Goal: Browse casually

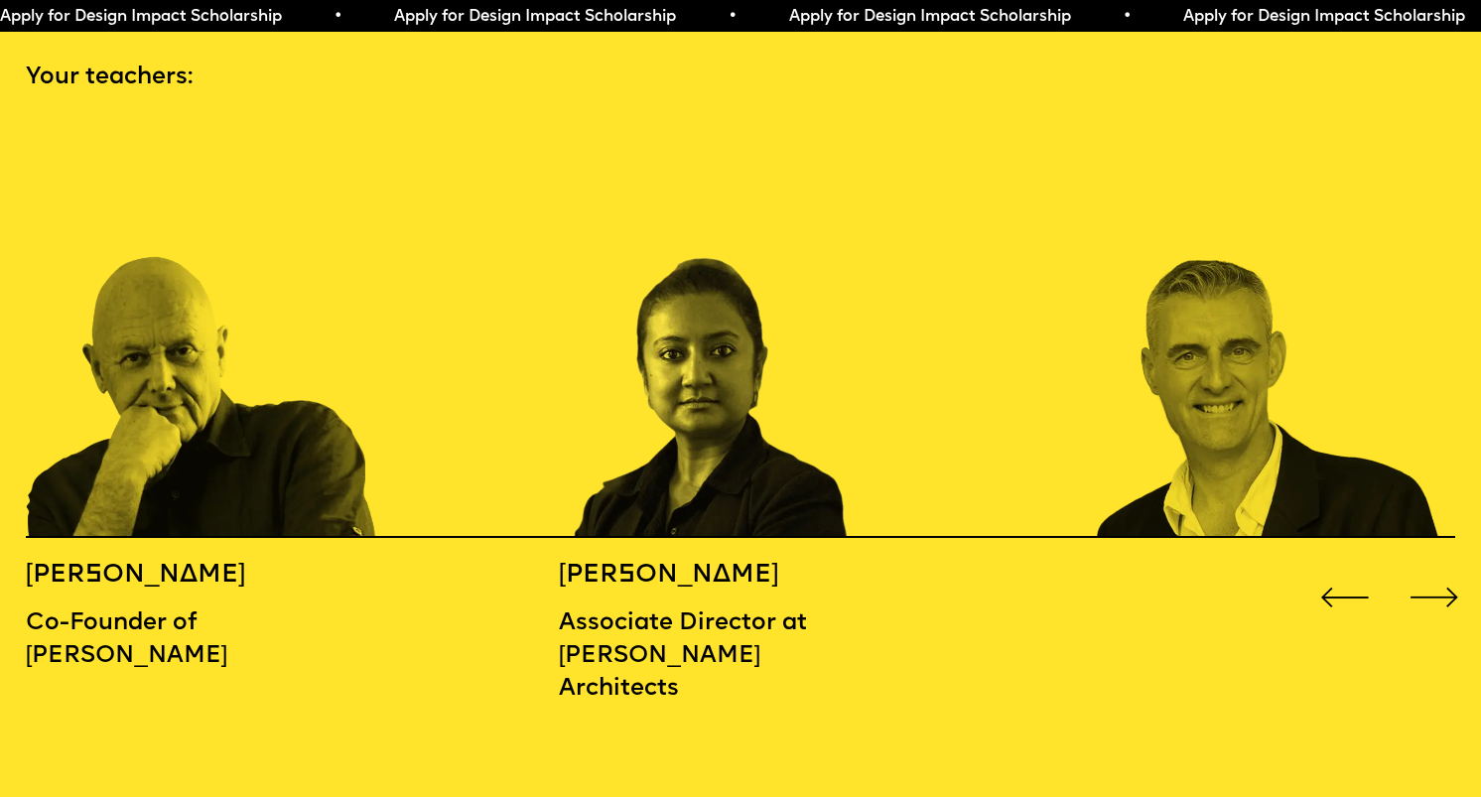
scroll to position [2217, 0]
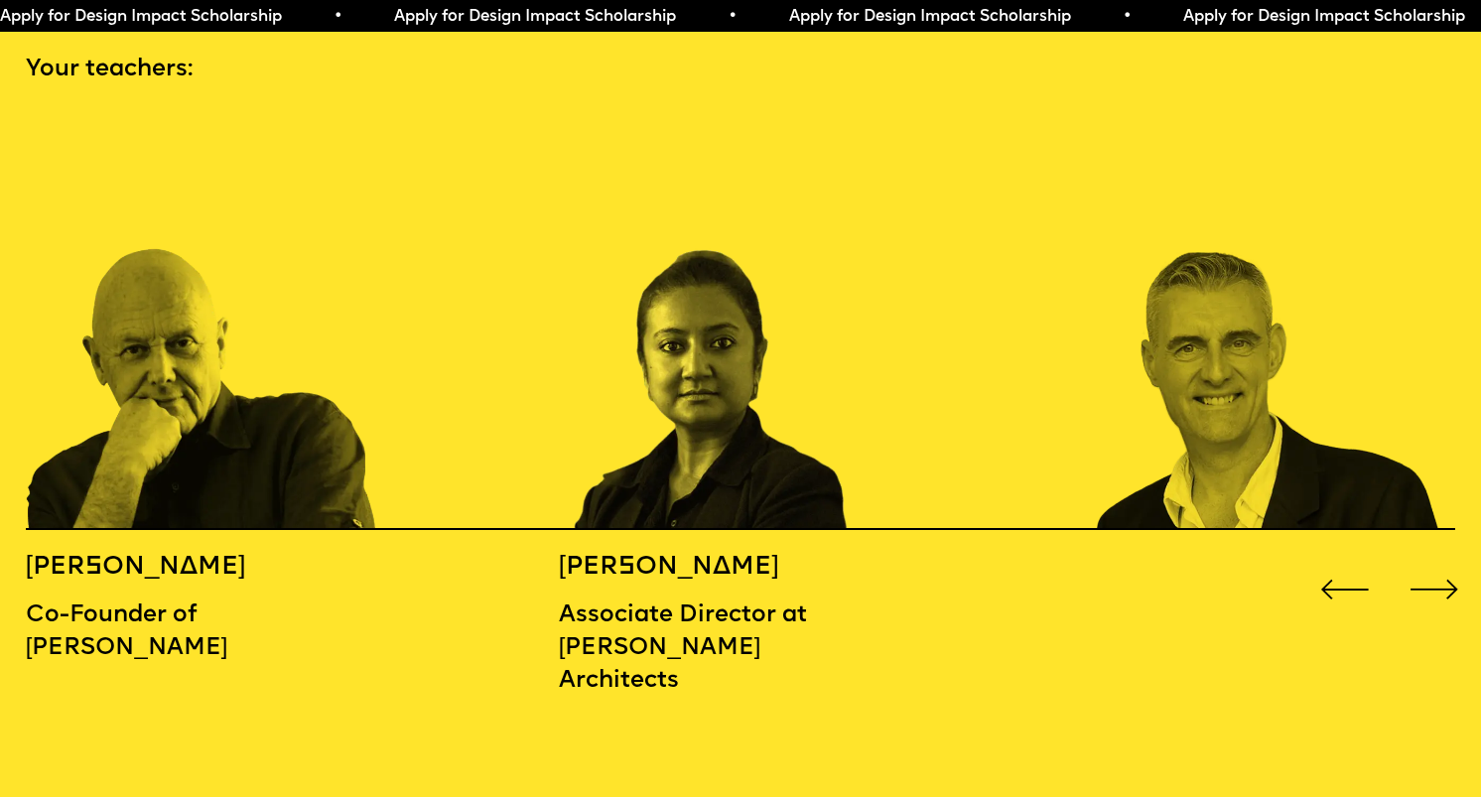
click at [1437, 560] on div "Next slide" at bounding box center [1434, 590] width 60 height 60
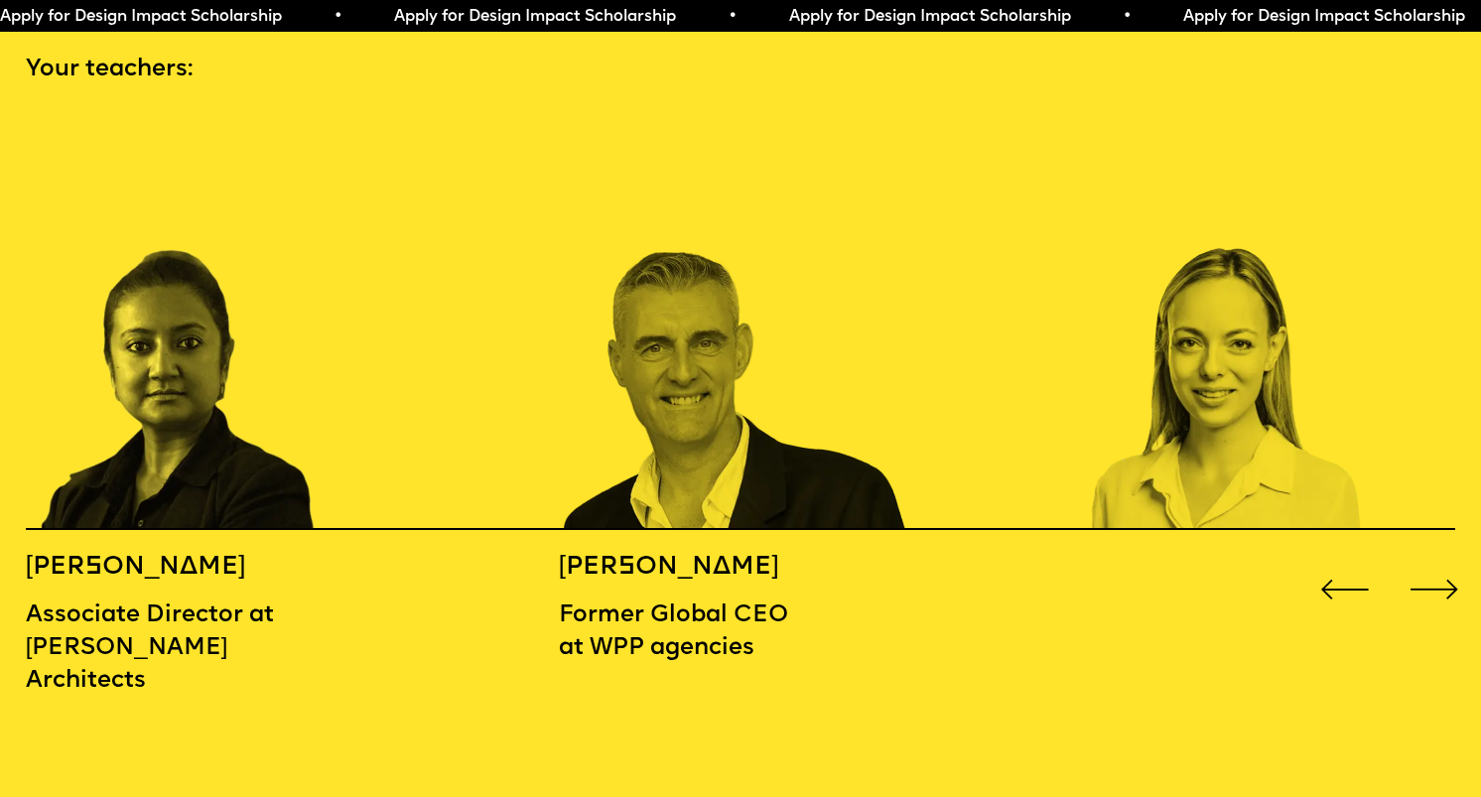
click at [1437, 560] on div "Next slide" at bounding box center [1434, 590] width 60 height 60
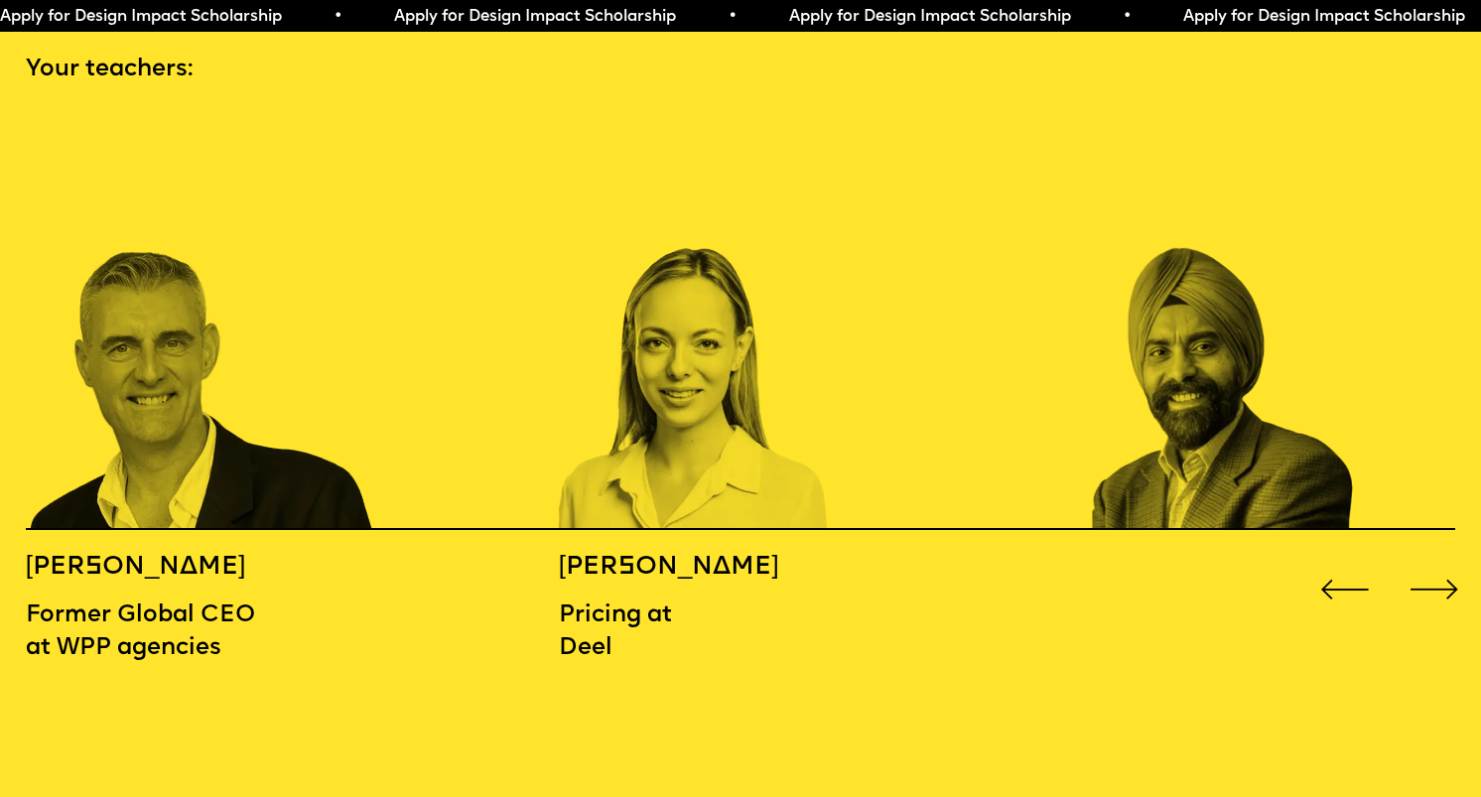
click at [1437, 560] on div "Next slide" at bounding box center [1434, 590] width 60 height 60
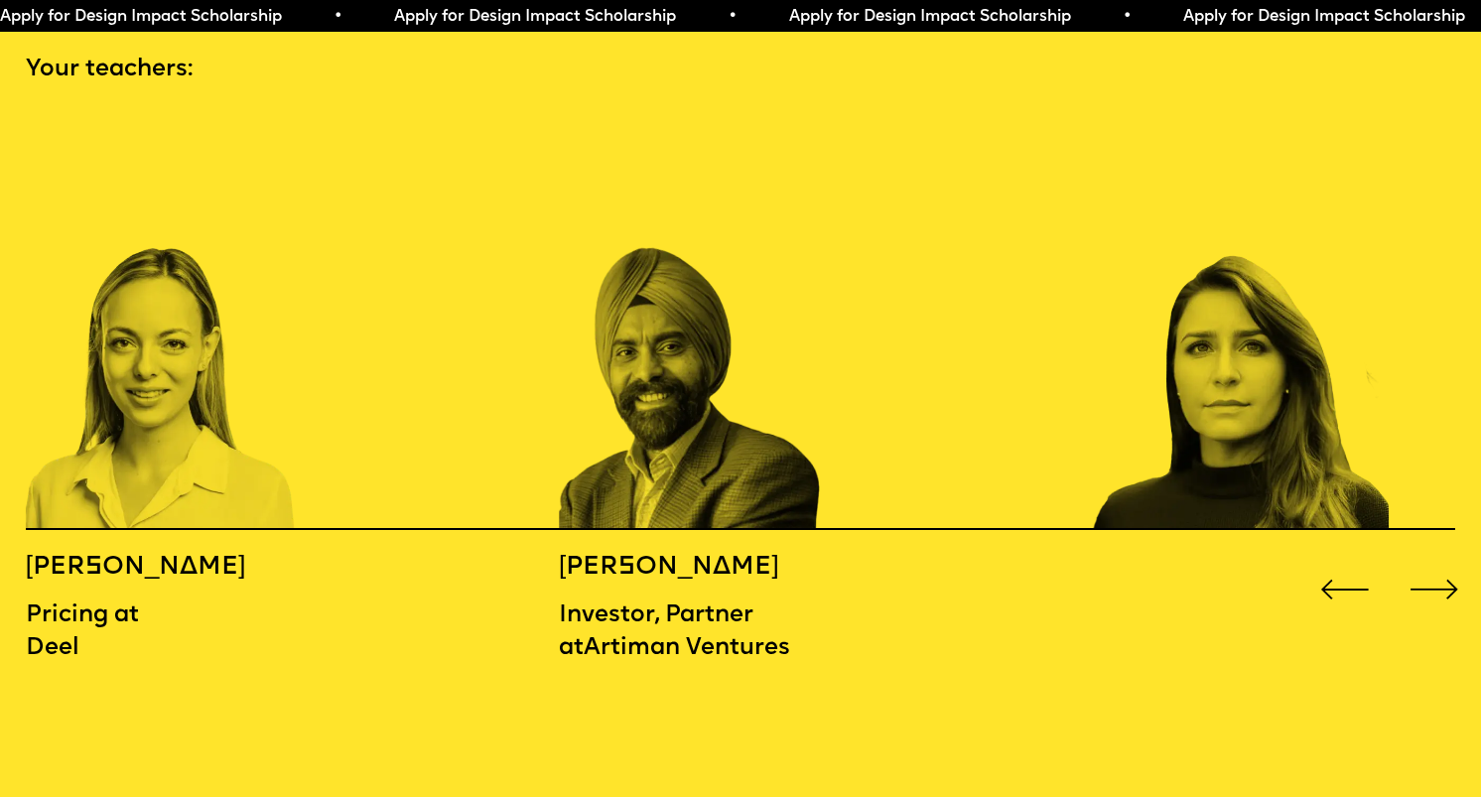
click at [1437, 560] on div "Next slide" at bounding box center [1434, 590] width 60 height 60
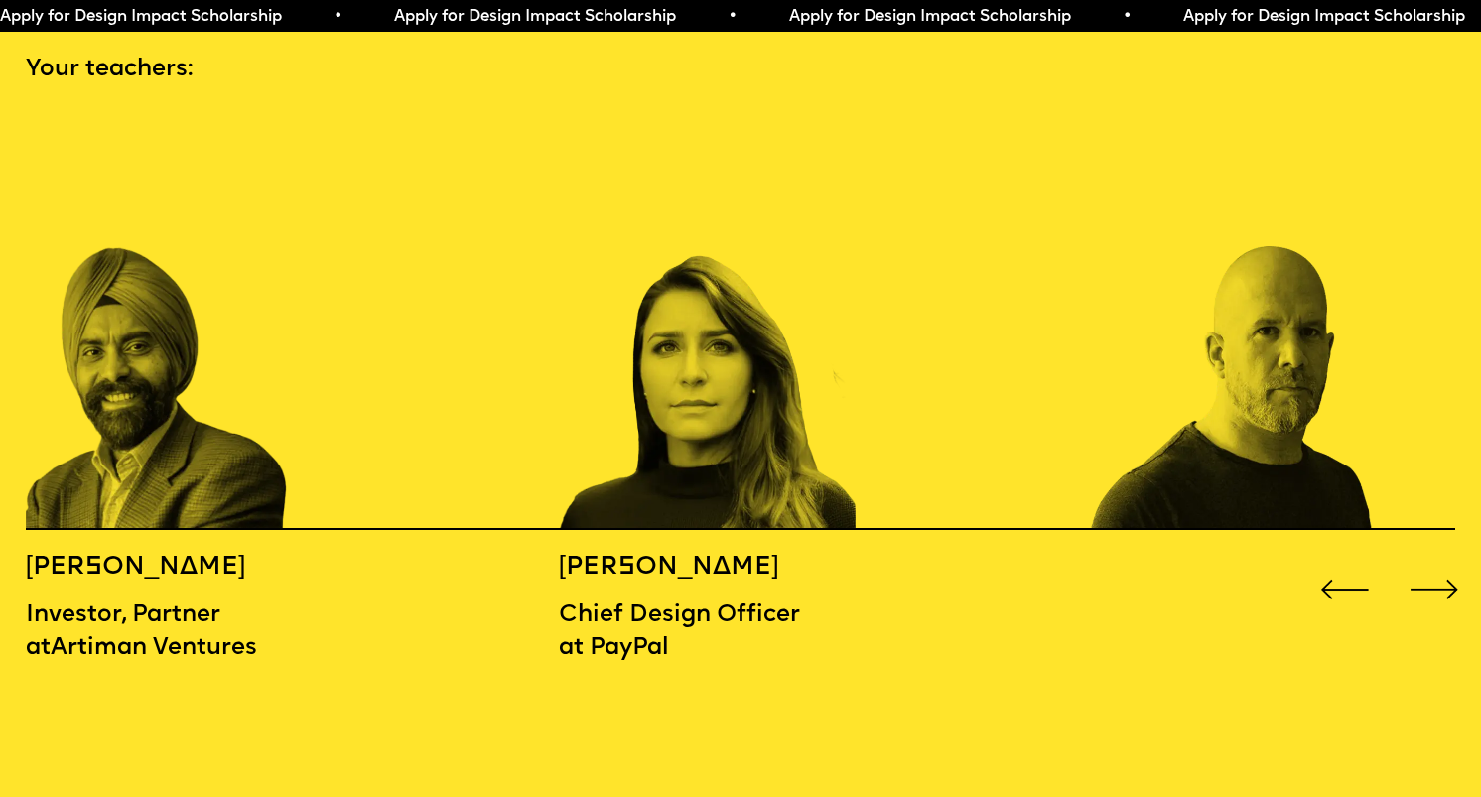
click at [1437, 560] on div "Next slide" at bounding box center [1434, 590] width 60 height 60
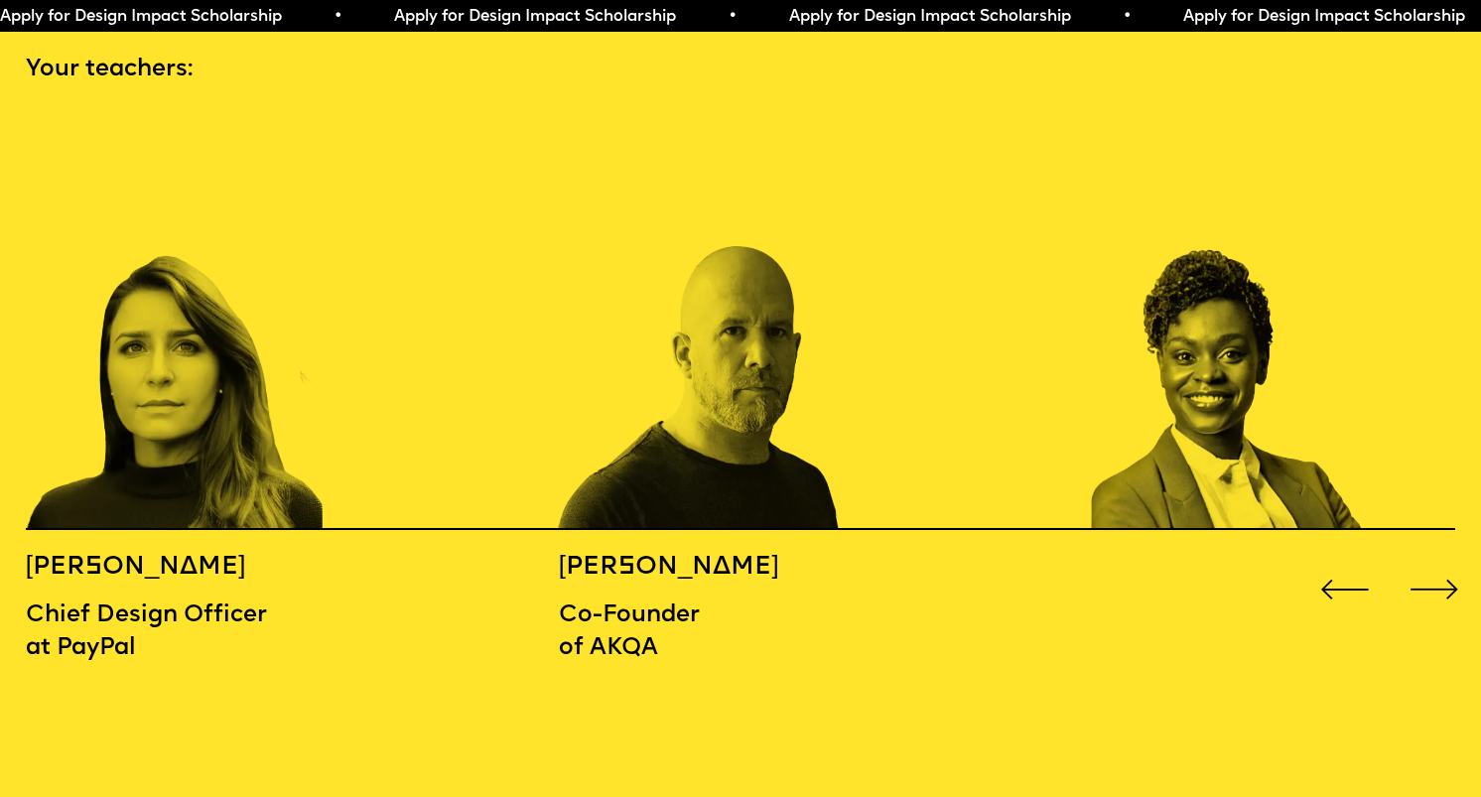
click at [1437, 560] on div "Next slide" at bounding box center [1434, 590] width 60 height 60
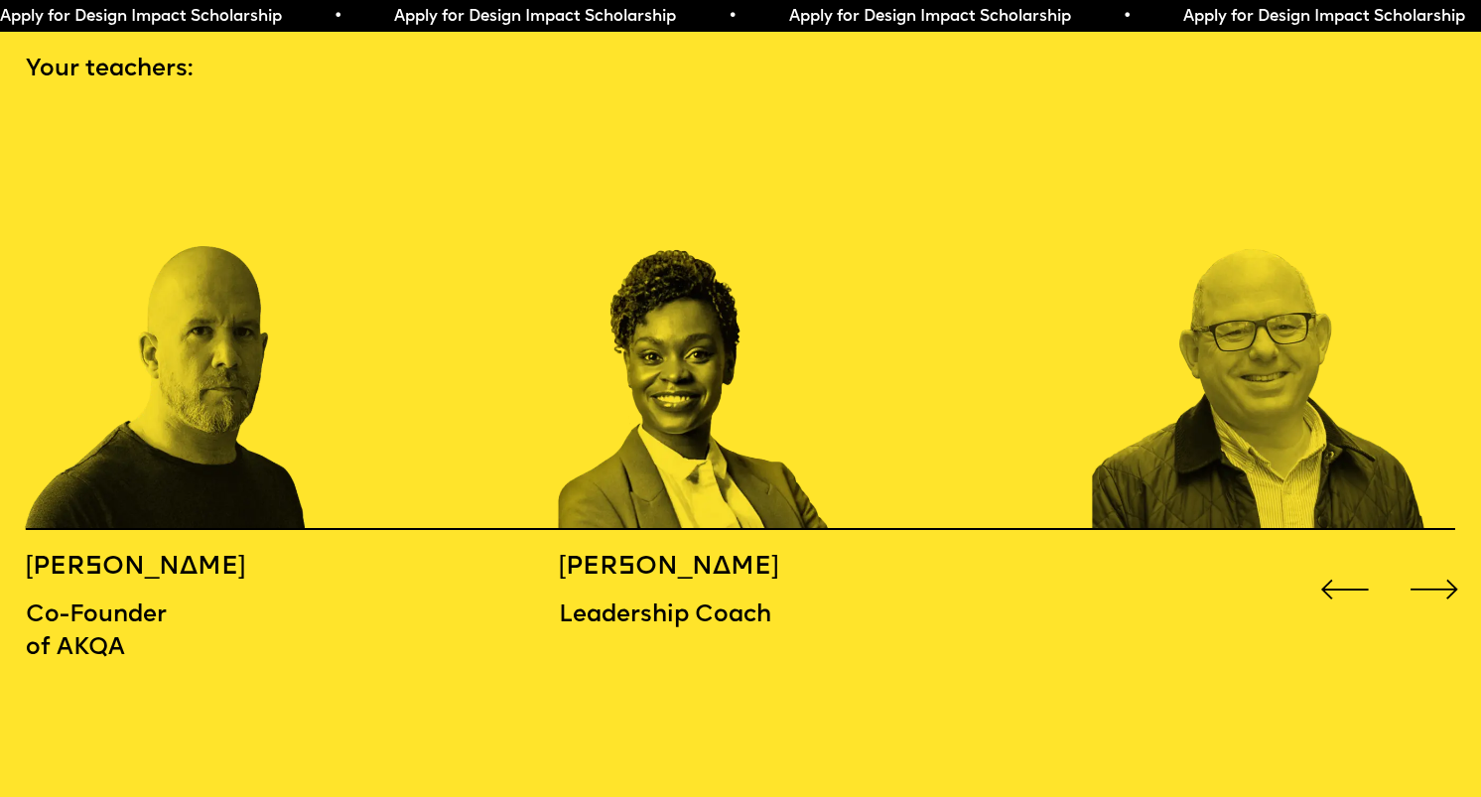
click at [1437, 560] on div "Next slide" at bounding box center [1434, 590] width 60 height 60
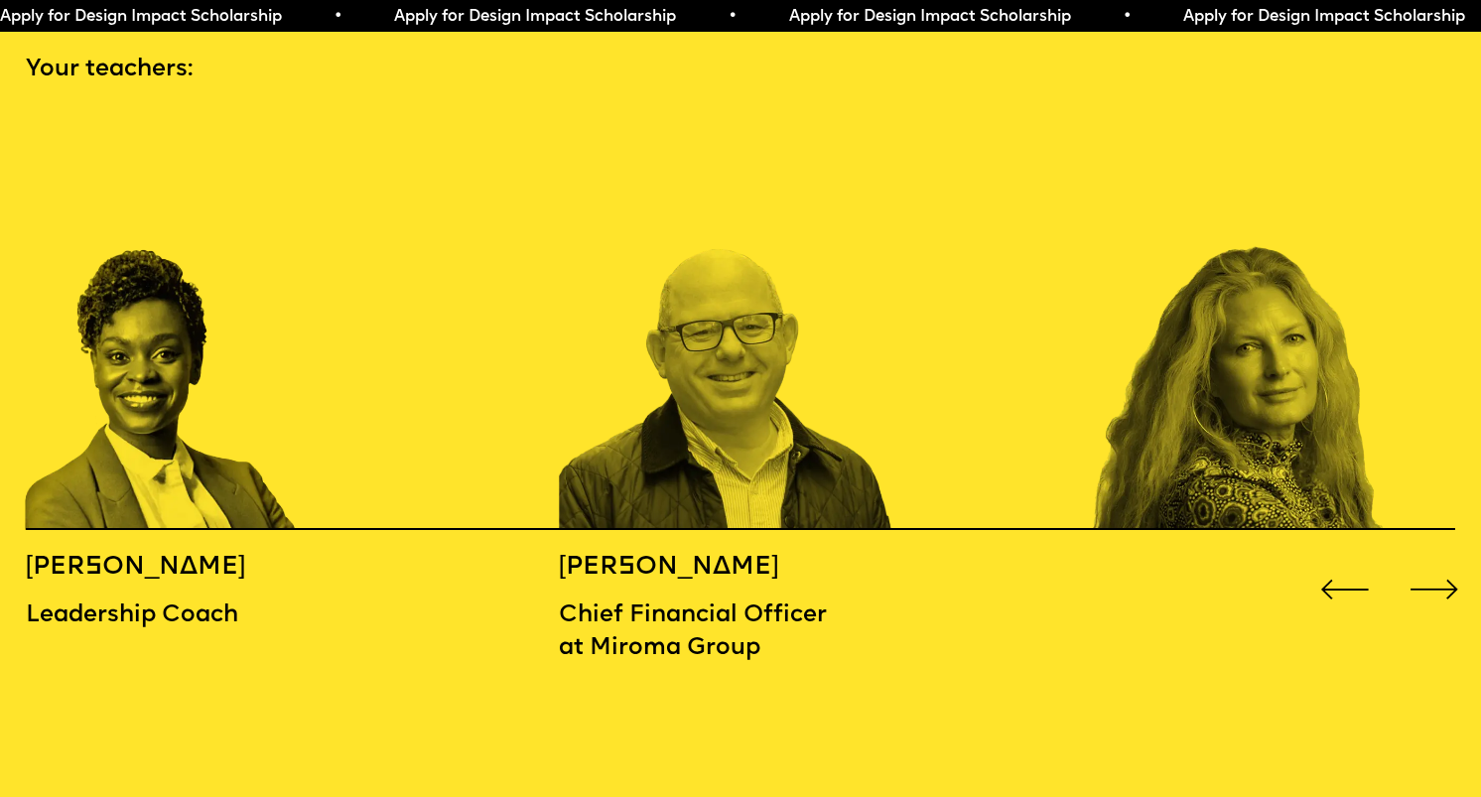
click at [1437, 560] on div "Next slide" at bounding box center [1434, 590] width 60 height 60
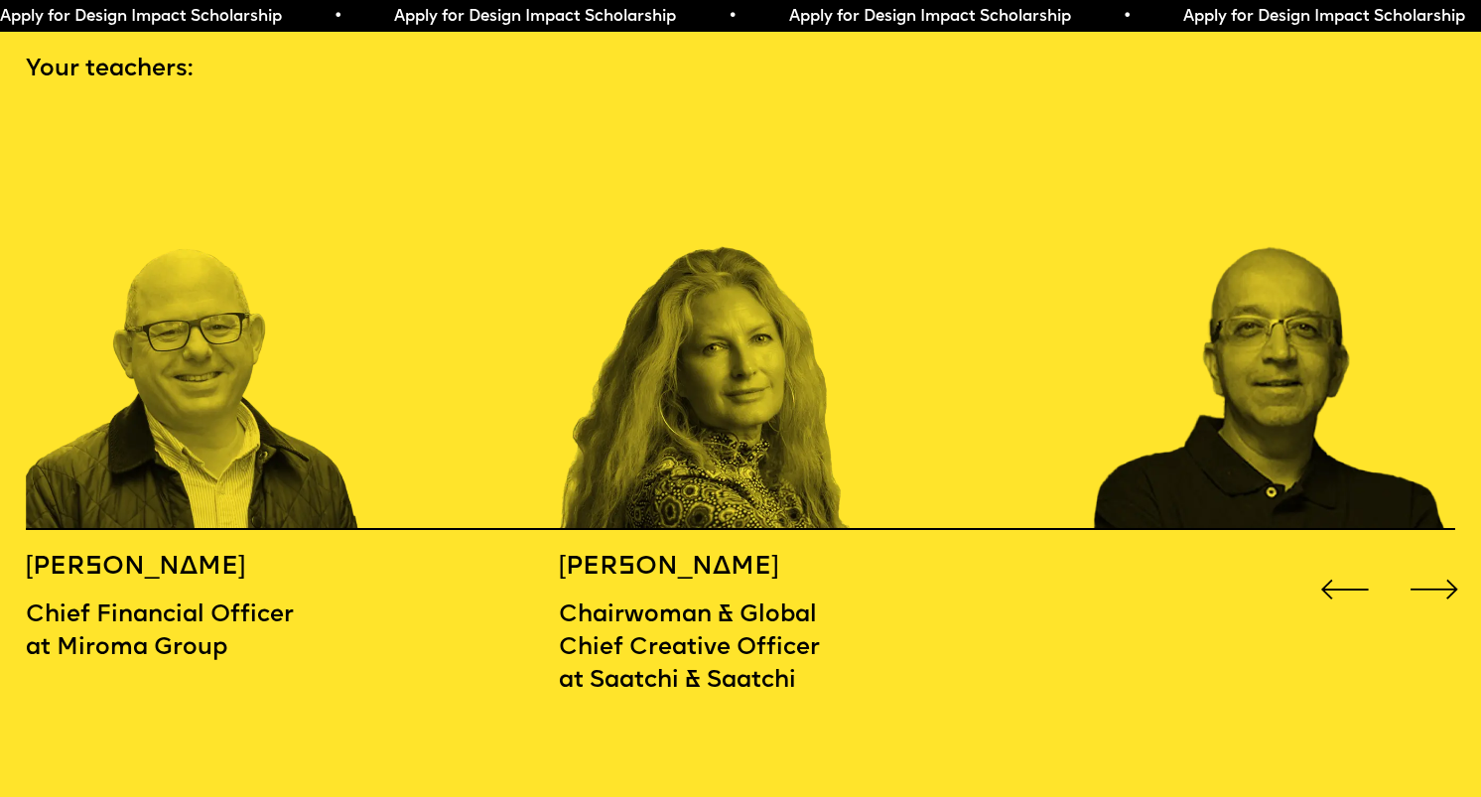
click at [1437, 560] on div "Next slide" at bounding box center [1434, 590] width 60 height 60
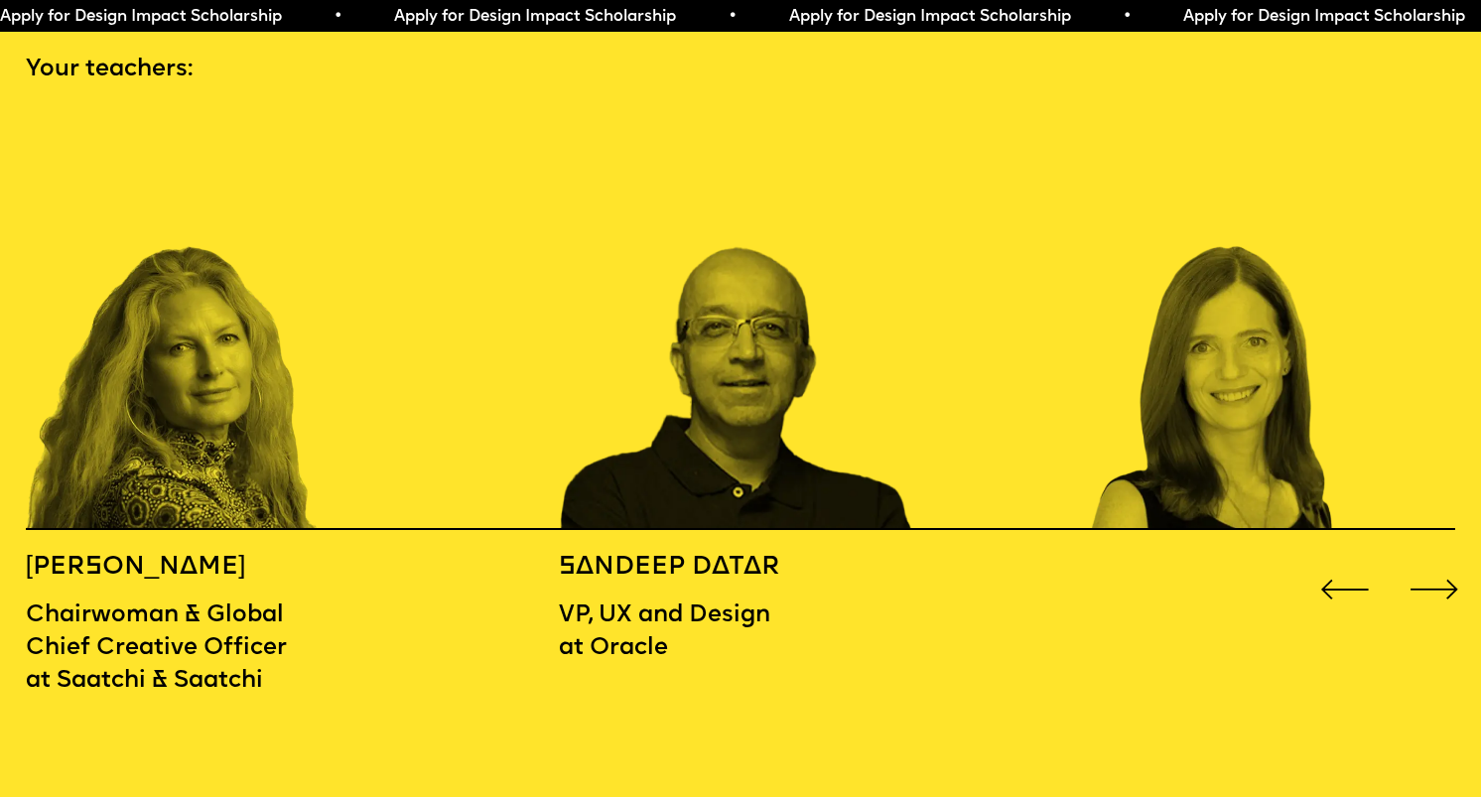
click at [1437, 560] on div "Next slide" at bounding box center [1434, 590] width 60 height 60
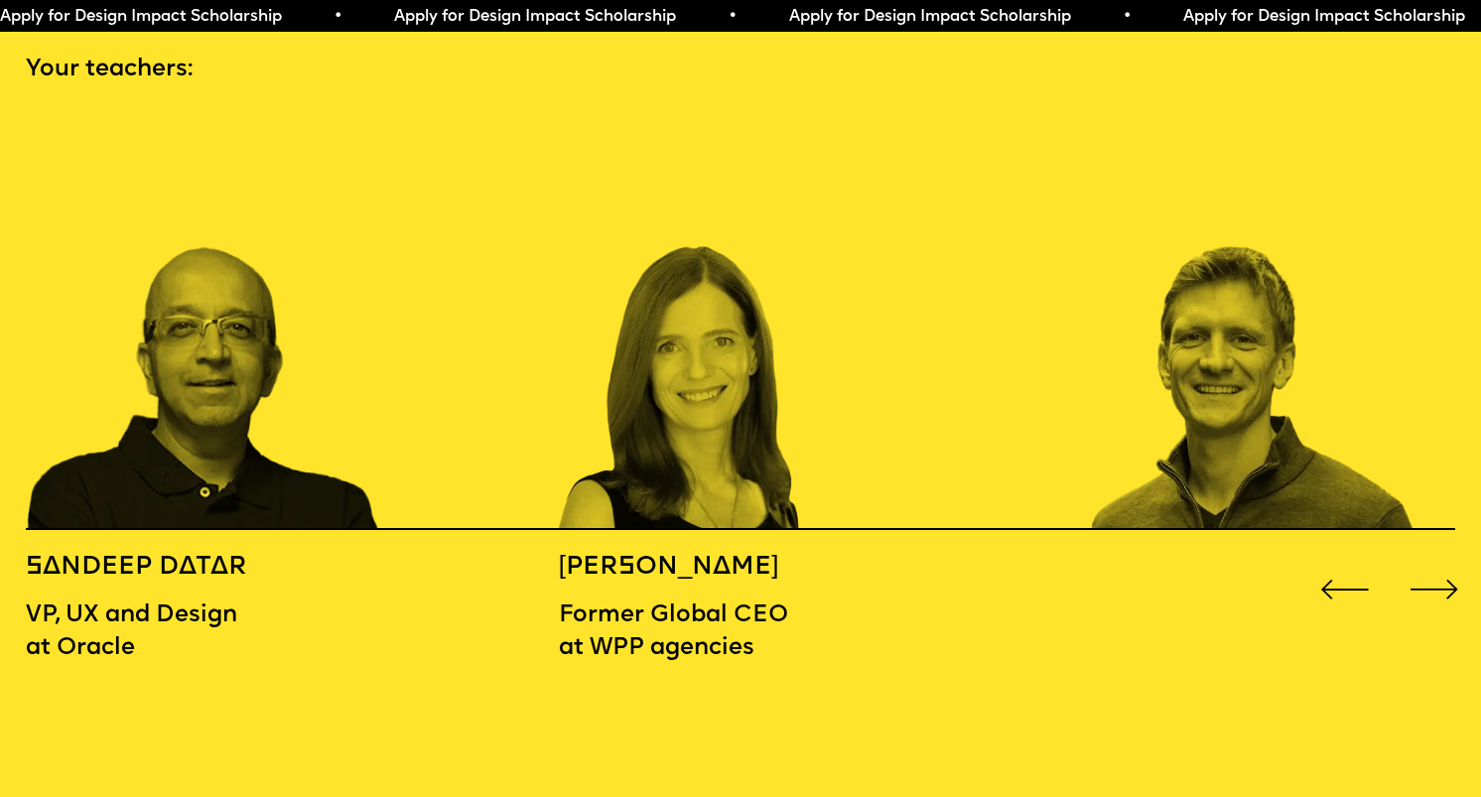
click at [1437, 560] on div "Next slide" at bounding box center [1434, 590] width 60 height 60
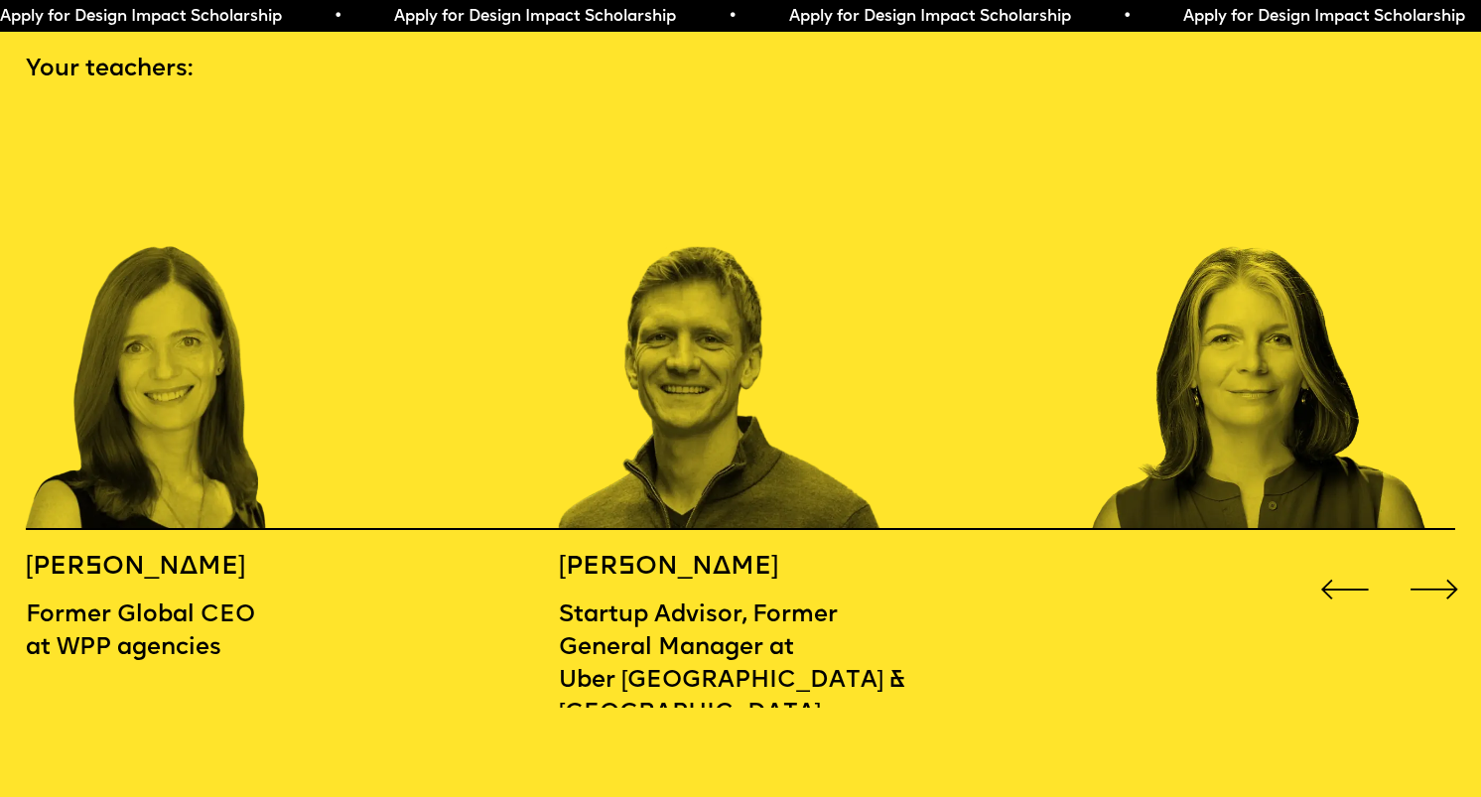
click at [1437, 560] on div "Next slide" at bounding box center [1434, 590] width 60 height 60
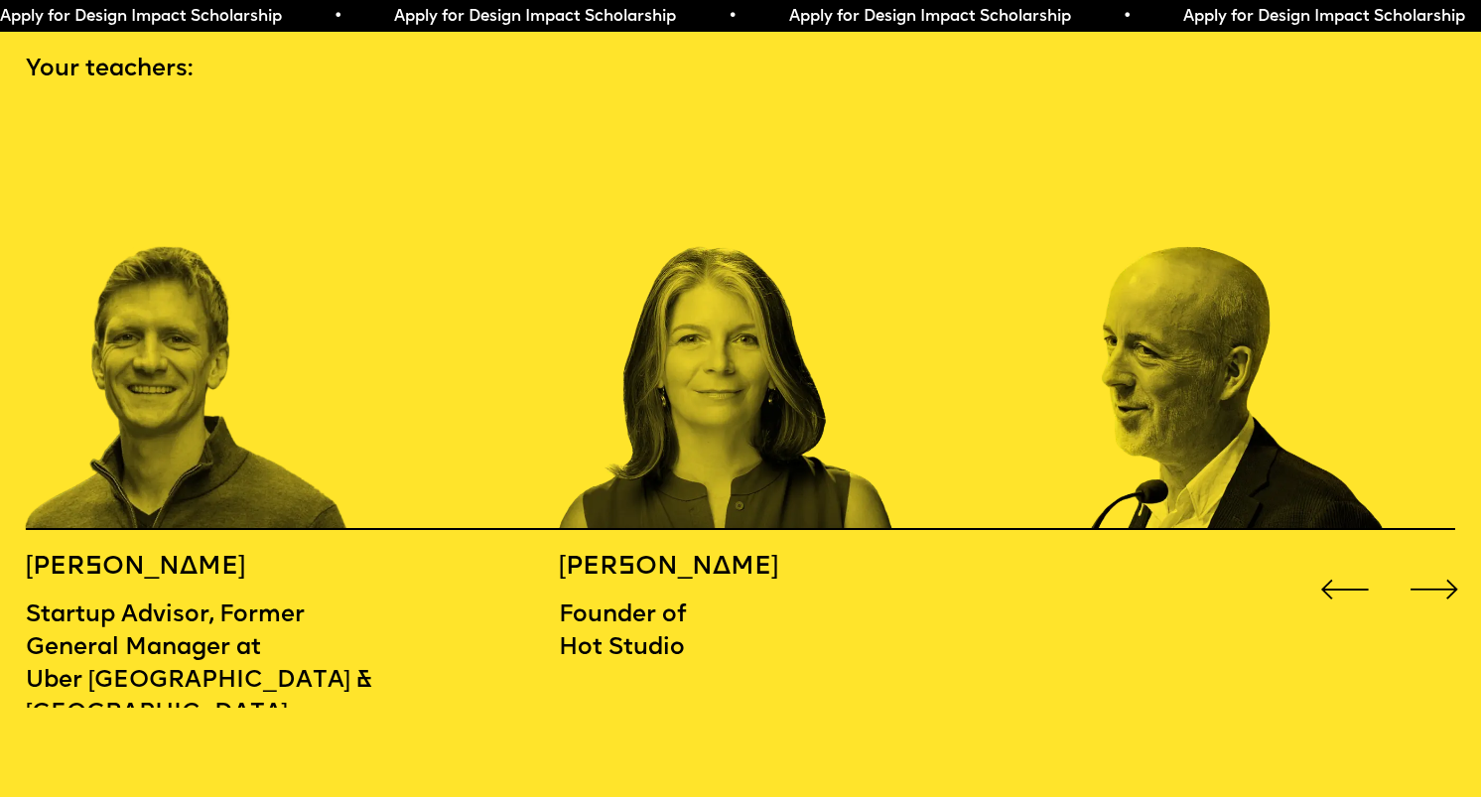
click at [1437, 560] on div "Next slide" at bounding box center [1434, 590] width 60 height 60
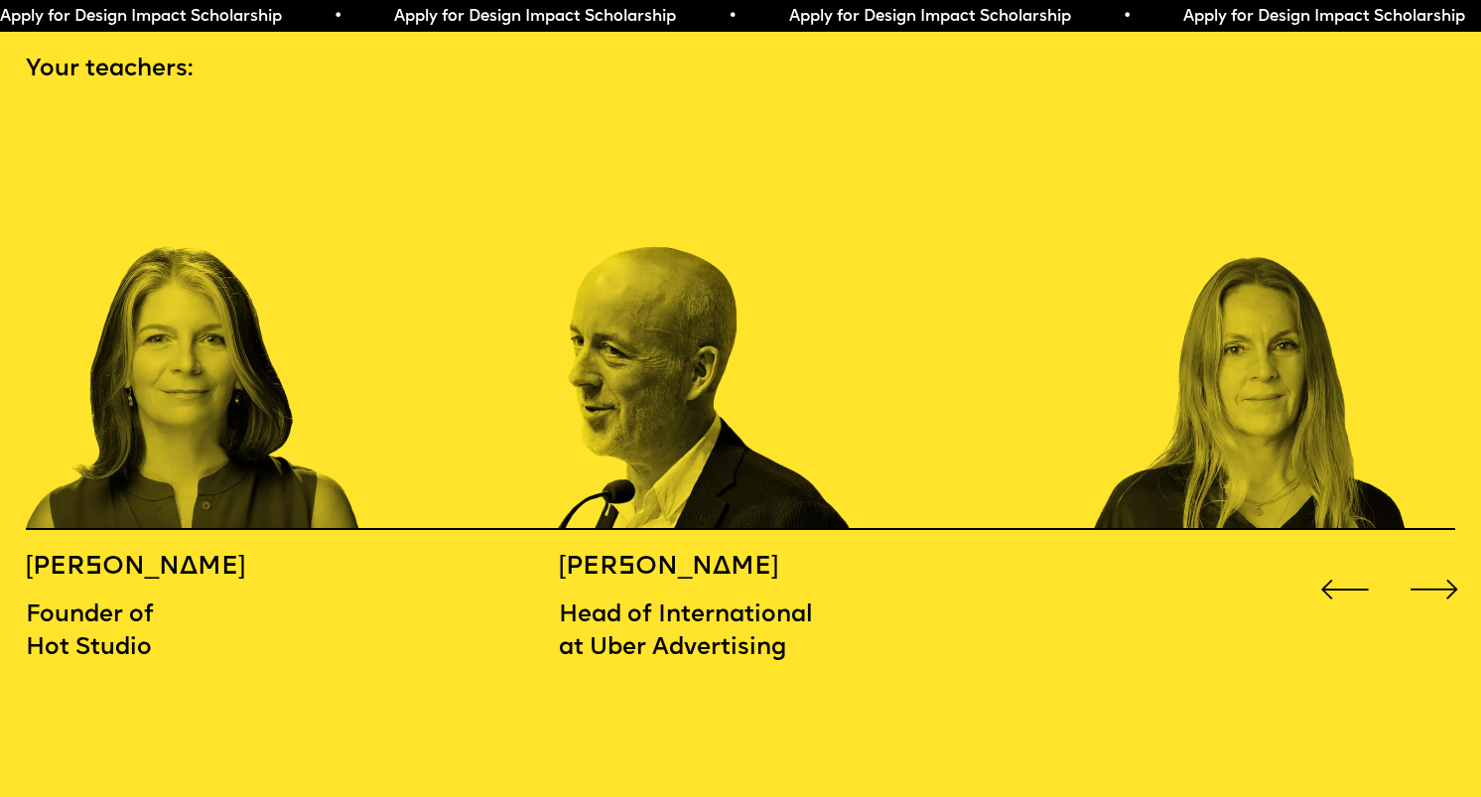
click at [1438, 560] on div "Next slide" at bounding box center [1434, 590] width 60 height 60
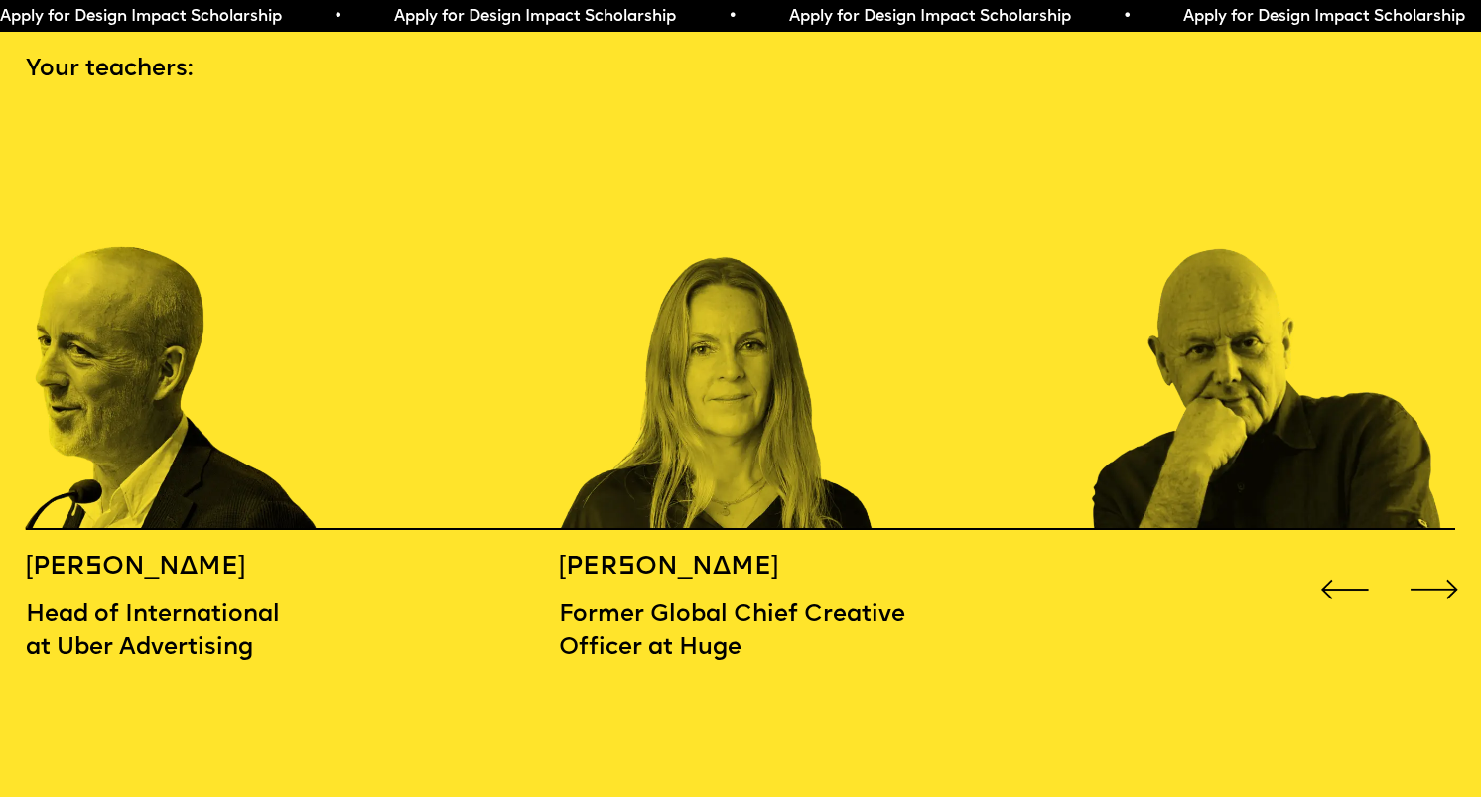
click at [1439, 560] on div "Next slide" at bounding box center [1434, 590] width 60 height 60
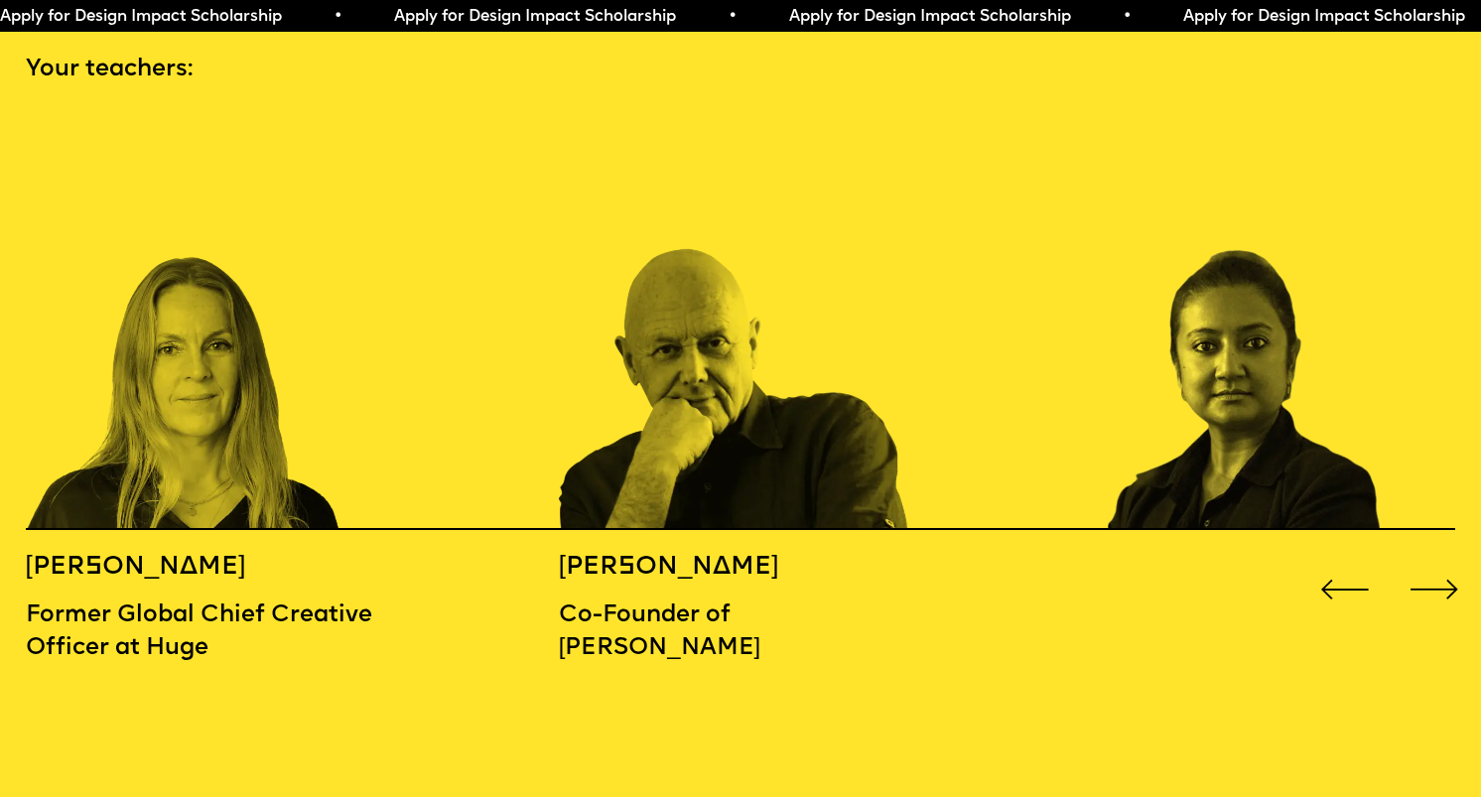
click at [1440, 560] on div "Next slide" at bounding box center [1434, 590] width 60 height 60
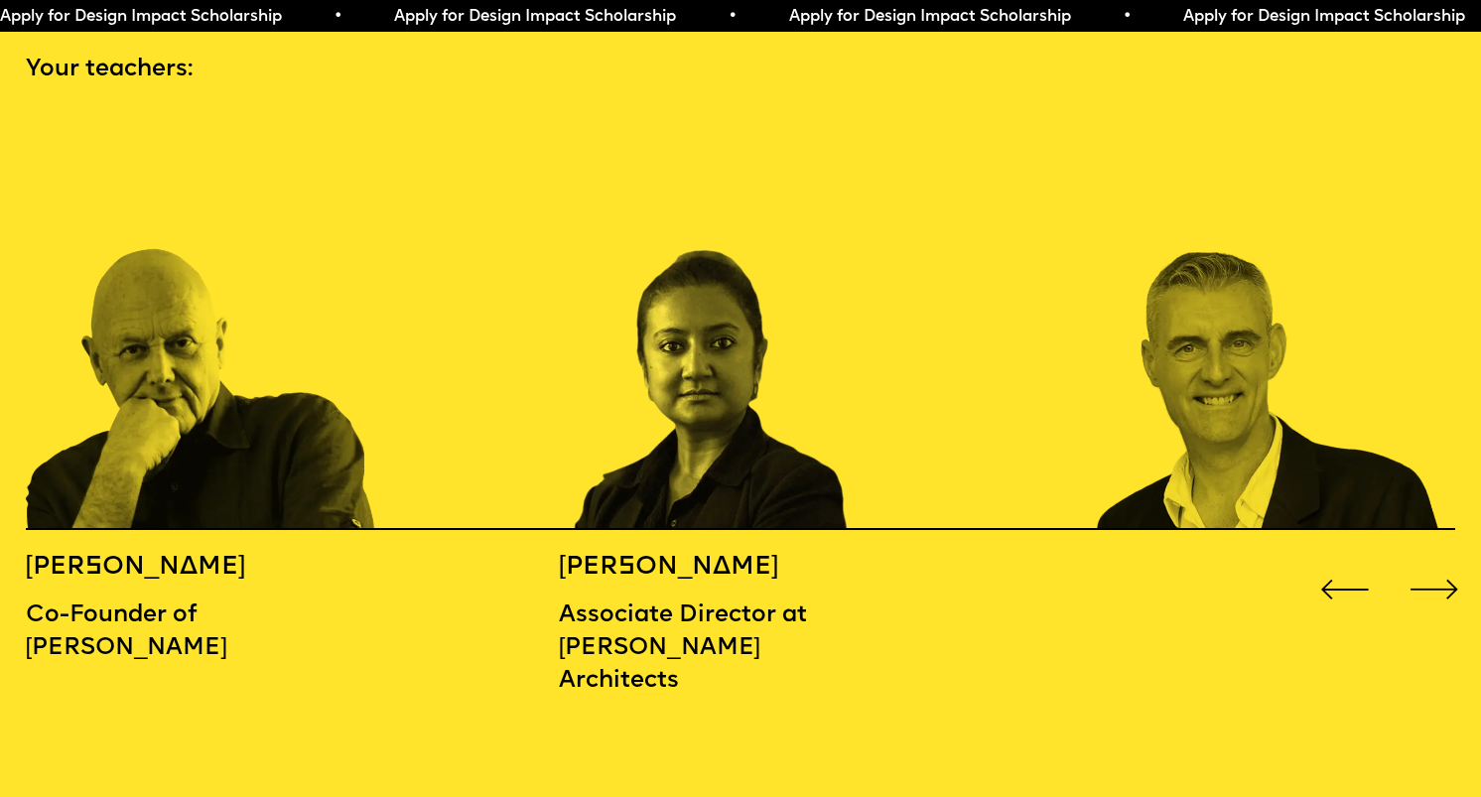
click at [1441, 560] on div "Next slide" at bounding box center [1434, 590] width 60 height 60
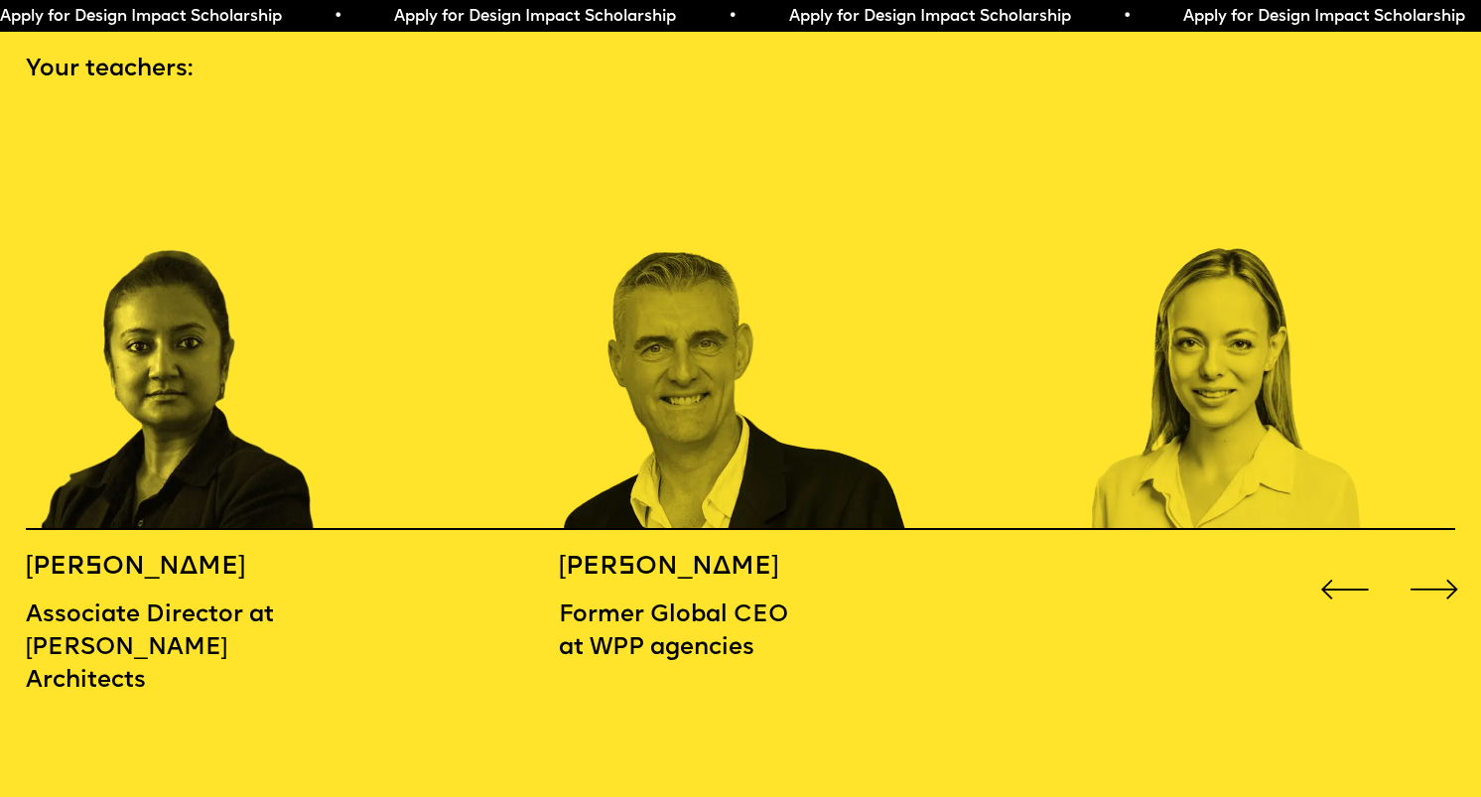
click at [1441, 560] on div "Next slide" at bounding box center [1434, 590] width 60 height 60
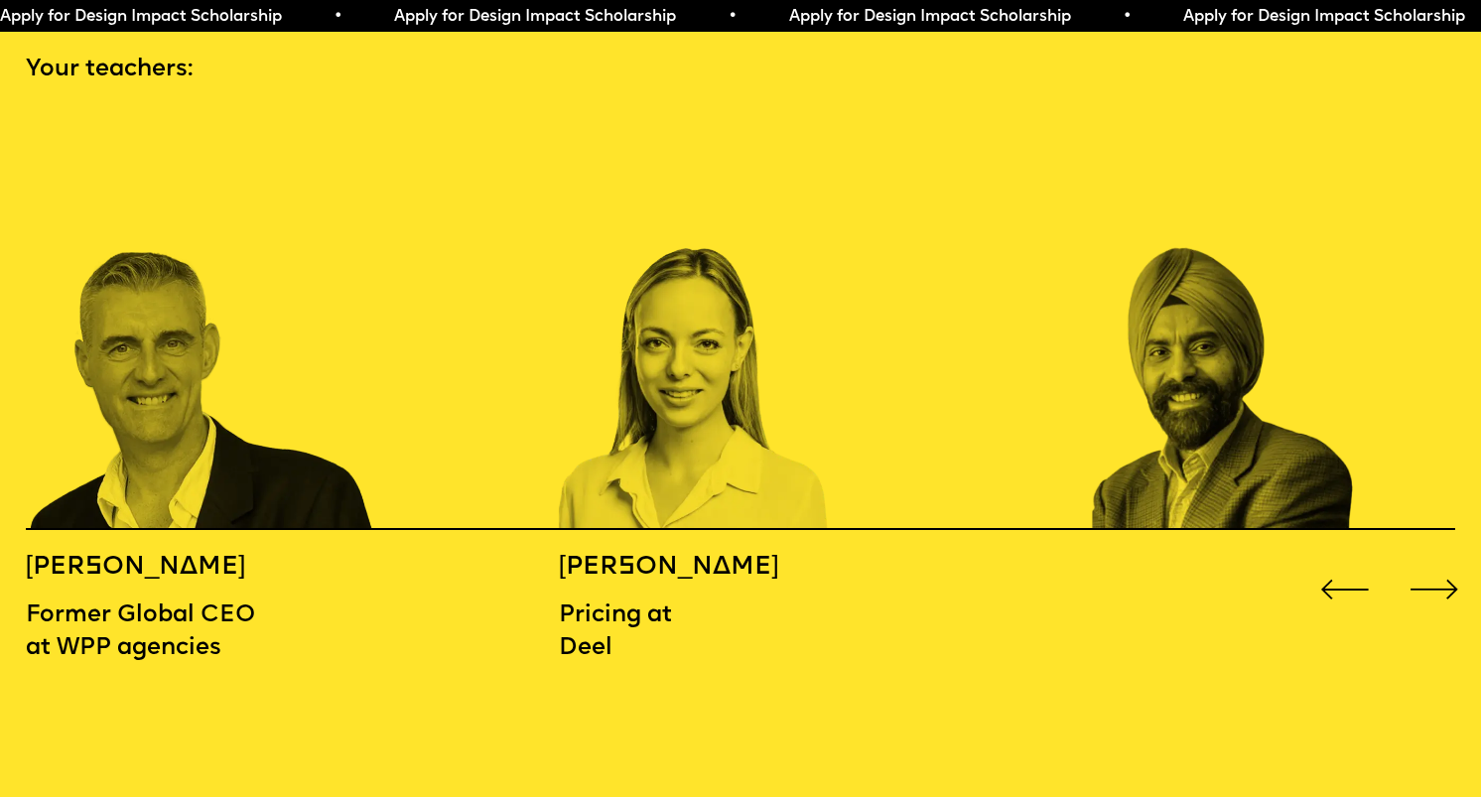
click at [1441, 560] on div "Next slide" at bounding box center [1434, 590] width 60 height 60
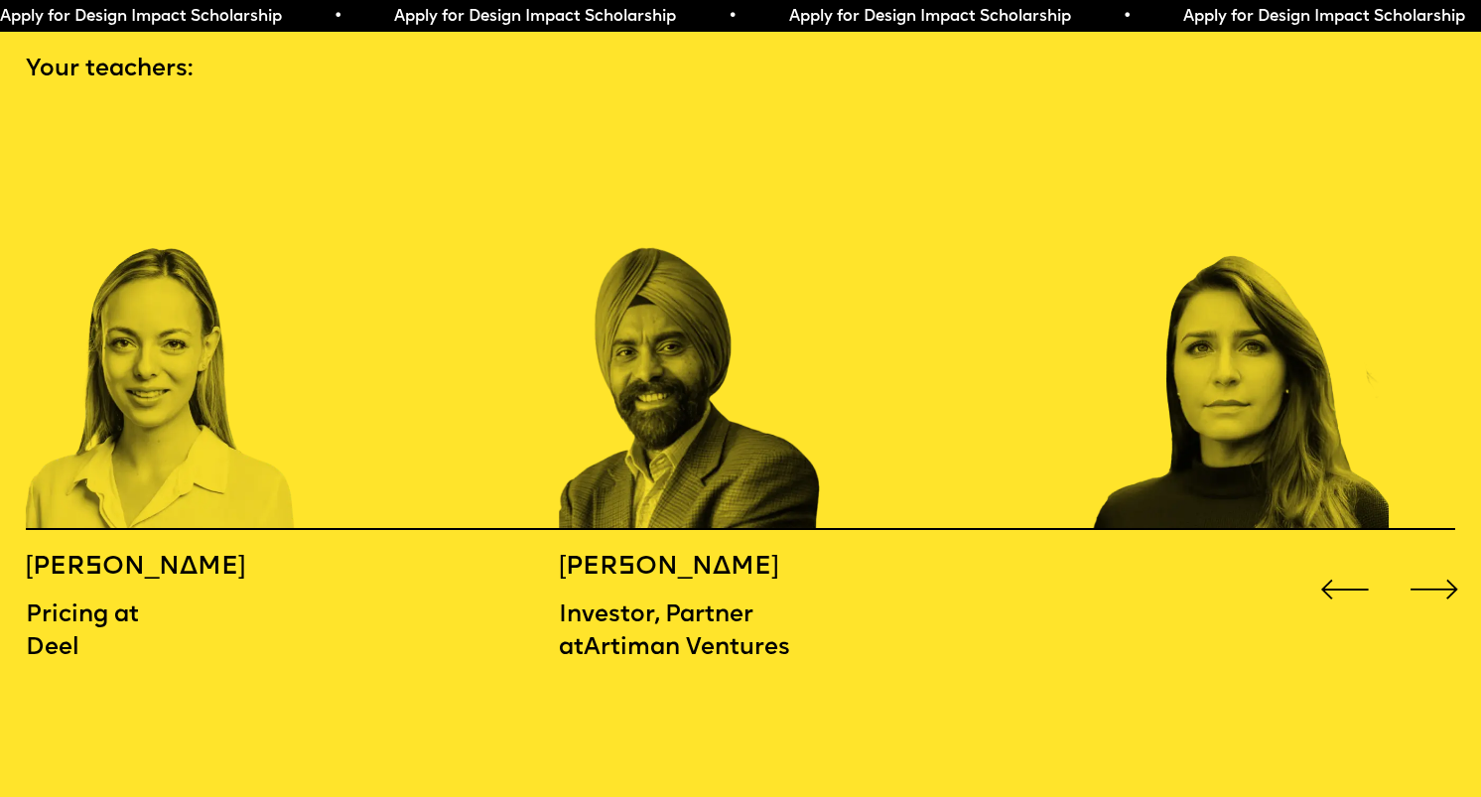
click at [1441, 560] on div "Next slide" at bounding box center [1434, 590] width 60 height 60
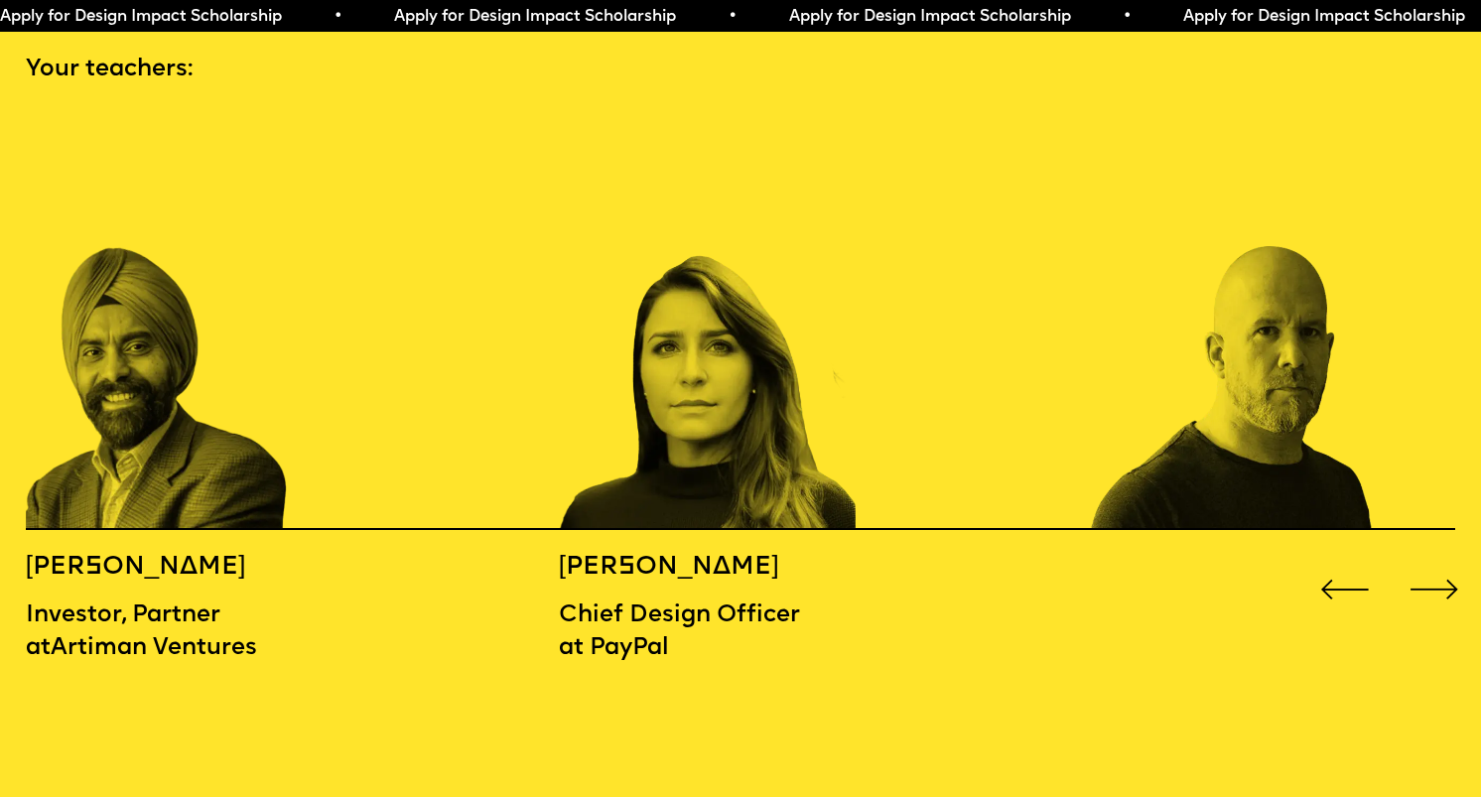
click at [1442, 560] on div "Next slide" at bounding box center [1434, 590] width 60 height 60
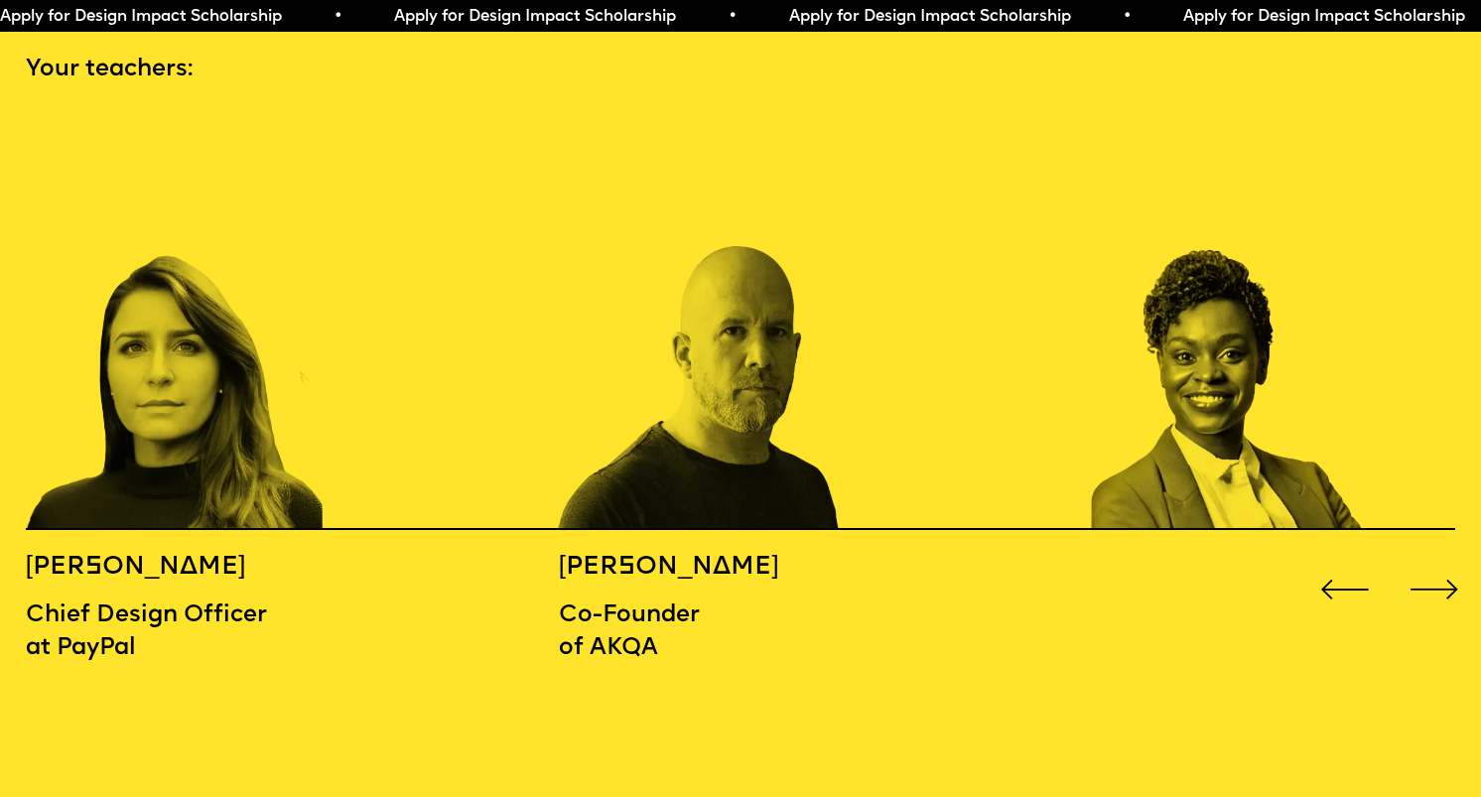
click at [1443, 560] on div "Next slide" at bounding box center [1434, 590] width 60 height 60
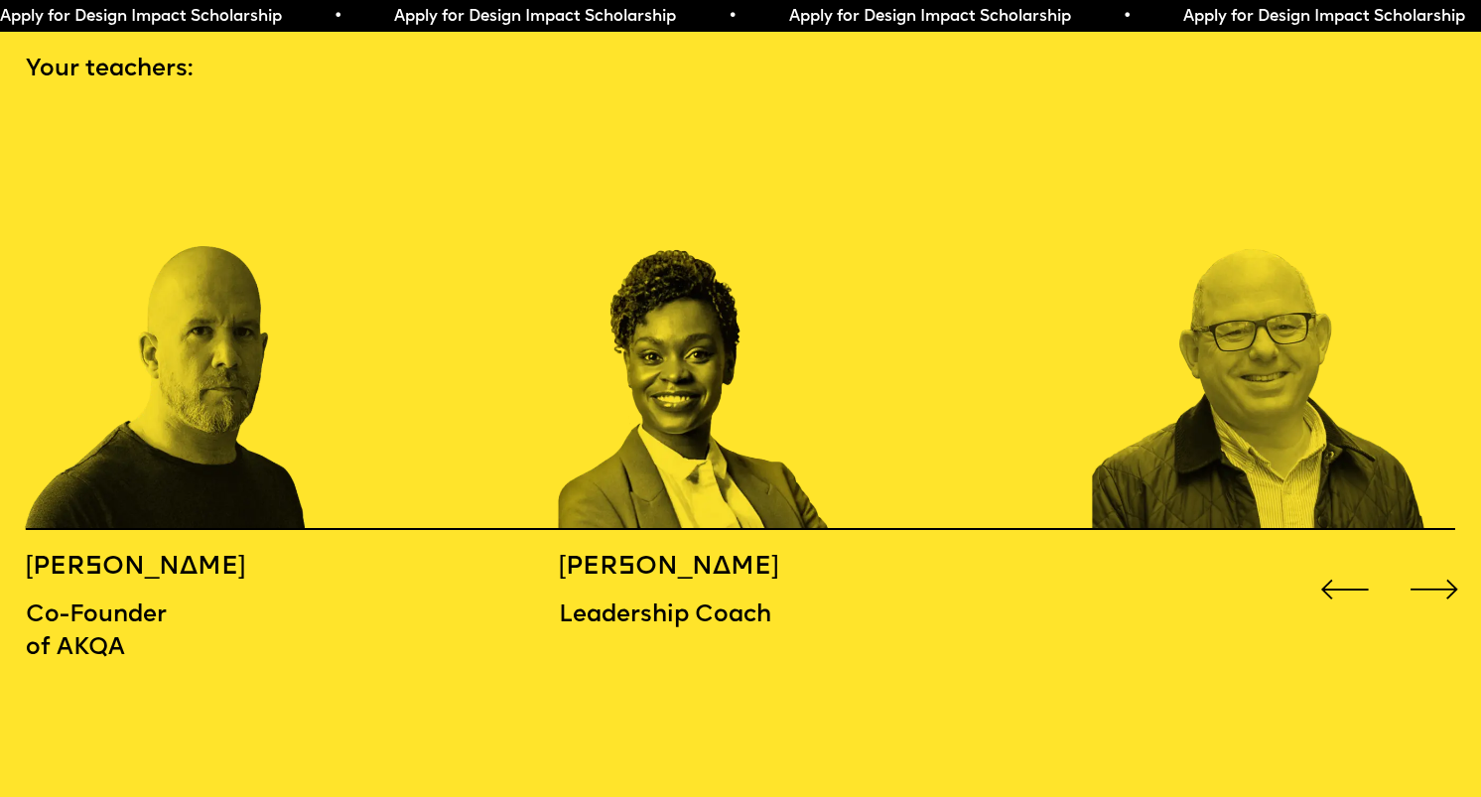
click at [1444, 560] on div "Next slide" at bounding box center [1434, 590] width 60 height 60
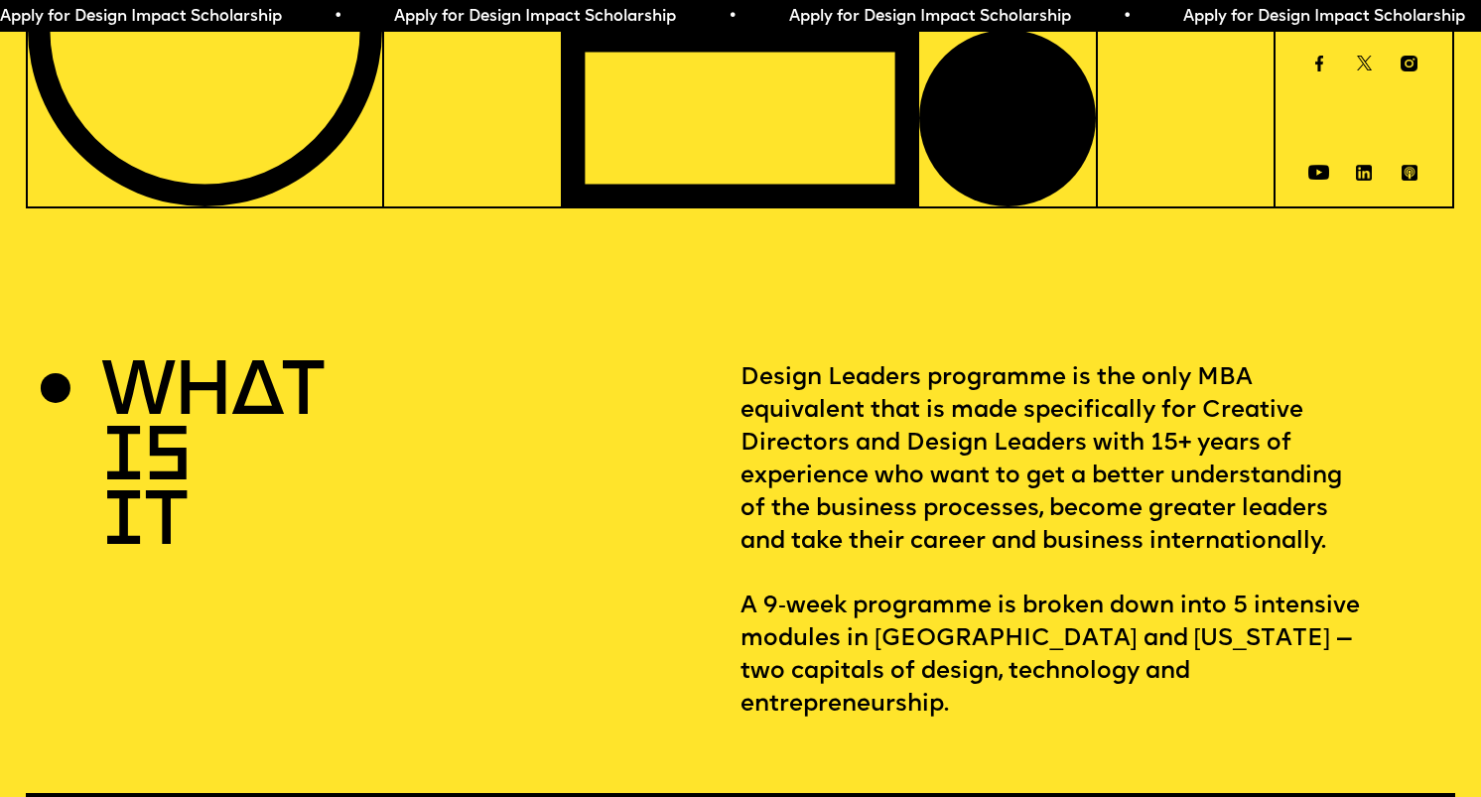
scroll to position [0, 0]
